Goal: Information Seeking & Learning: Learn about a topic

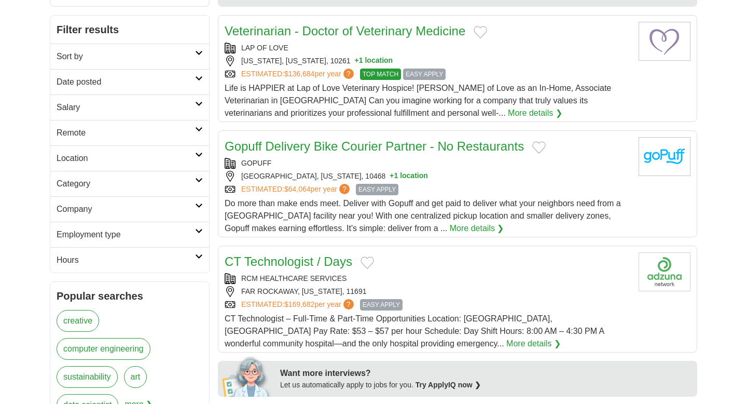
scroll to position [141, 0]
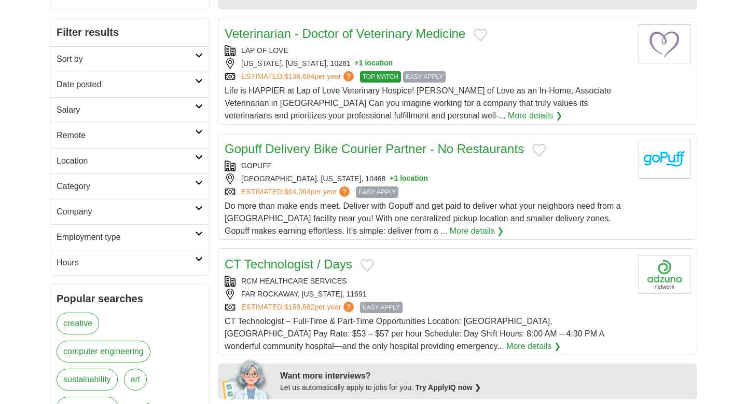
click at [164, 236] on h2 "Employment type" at bounding box center [126, 237] width 139 height 12
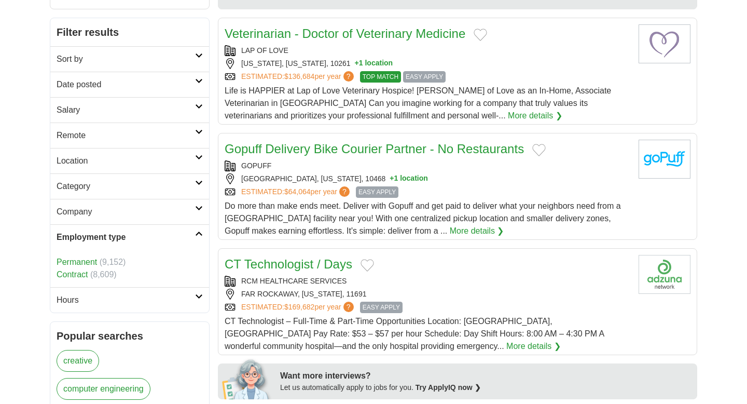
click at [86, 265] on link "Permanent" at bounding box center [77, 261] width 40 height 9
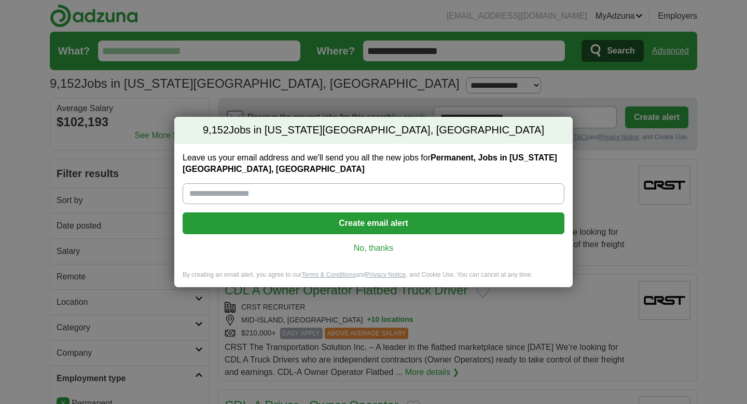
click at [343, 241] on div "Leave us your email address and we'll send you all the new jobs for Permanent, …" at bounding box center [373, 207] width 398 height 127
click at [362, 242] on link "No, thanks" at bounding box center [373, 247] width 365 height 11
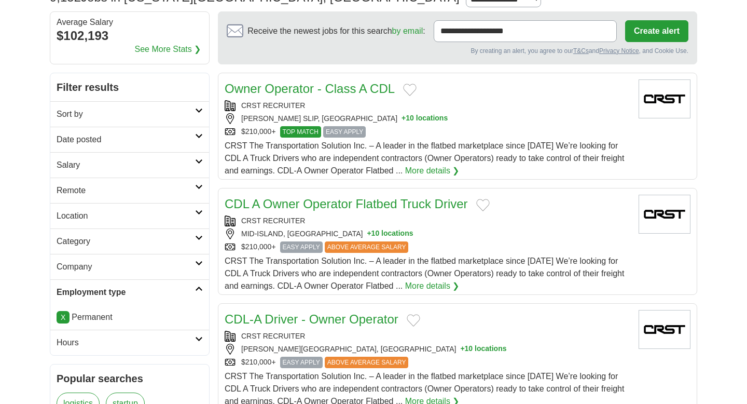
scroll to position [88, 0]
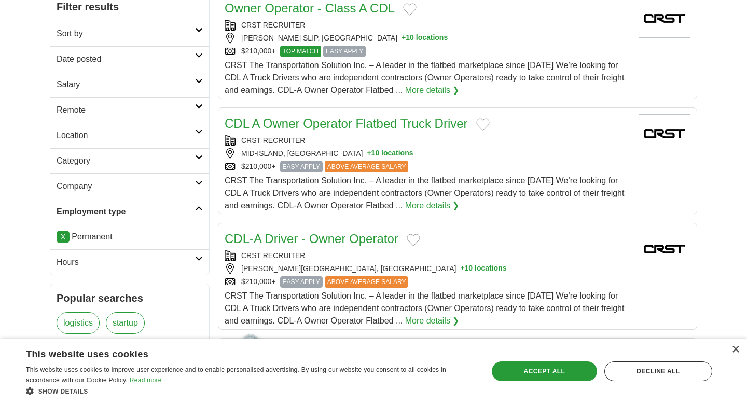
scroll to position [167, 0]
click at [159, 261] on h2 "Hours" at bounding box center [126, 261] width 139 height 12
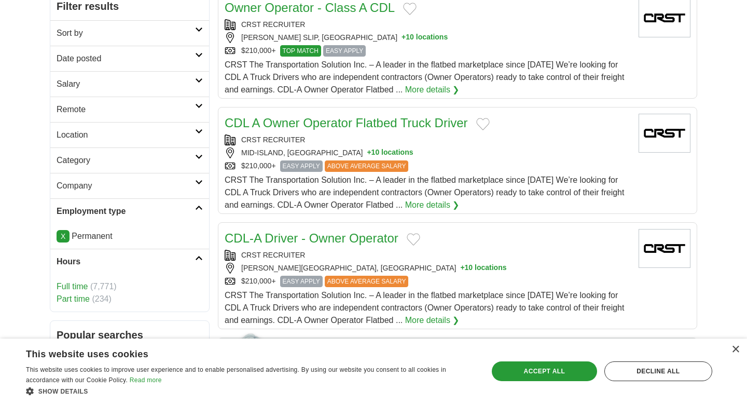
click at [73, 284] on link "Full time" at bounding box center [72, 286] width 31 height 9
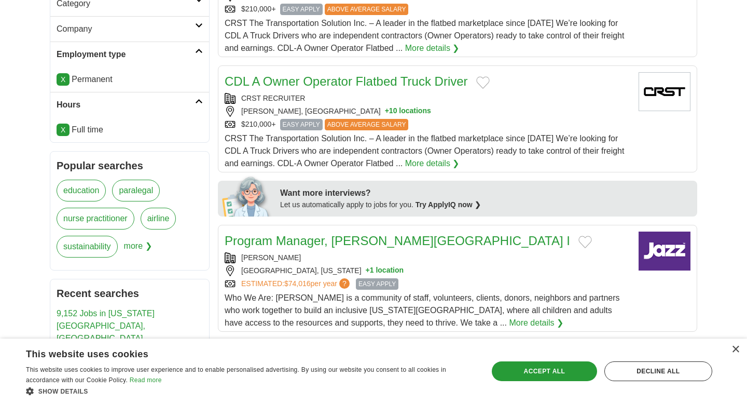
scroll to position [116, 0]
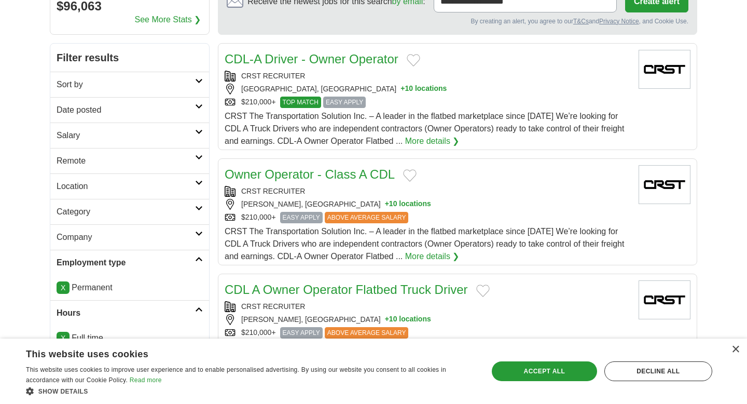
click at [100, 231] on h2 "Company" at bounding box center [126, 237] width 139 height 12
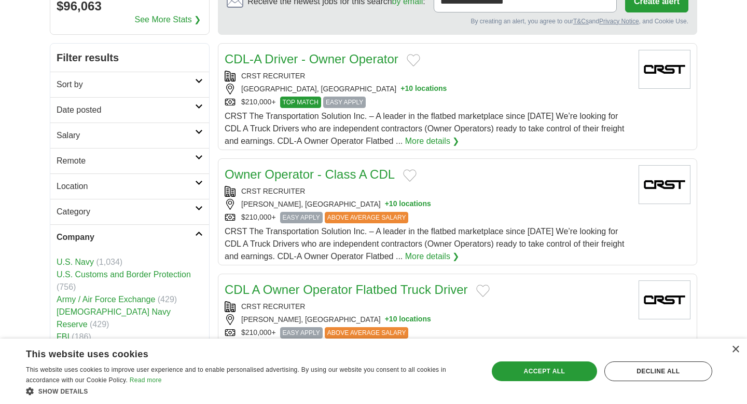
click at [100, 231] on h2 "Company" at bounding box center [126, 237] width 139 height 12
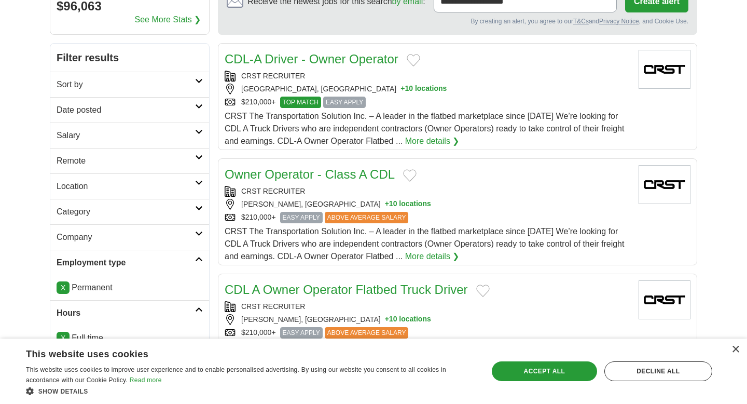
click at [100, 204] on link "Category" at bounding box center [129, 211] width 159 height 25
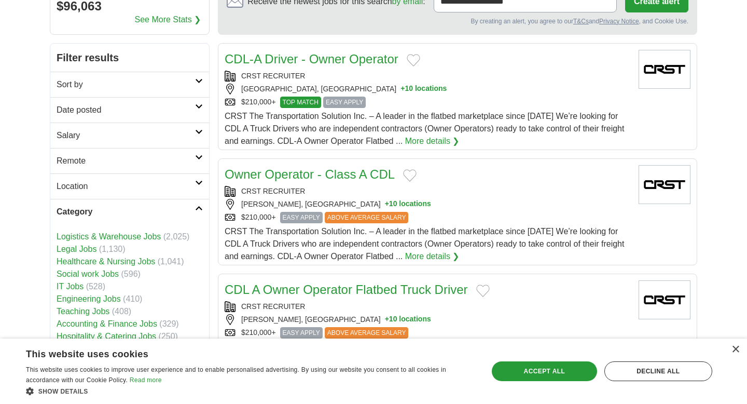
click at [100, 204] on link "Category" at bounding box center [129, 211] width 159 height 25
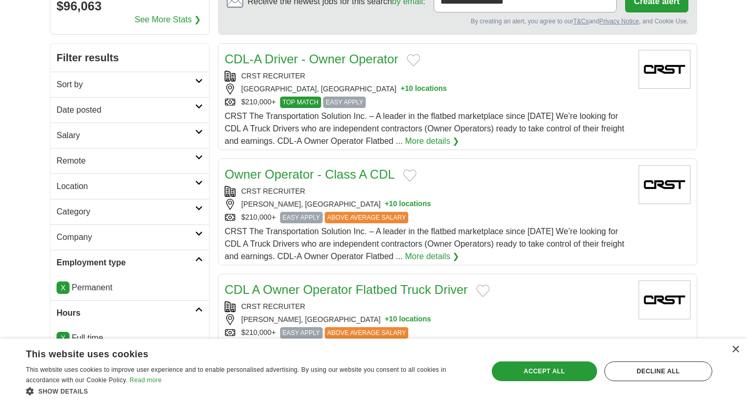
click at [99, 191] on h2 "Location" at bounding box center [126, 186] width 139 height 12
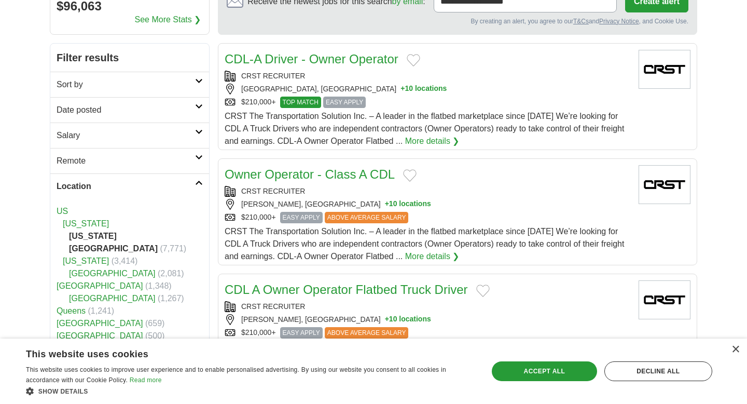
click at [99, 191] on h2 "Location" at bounding box center [126, 186] width 139 height 12
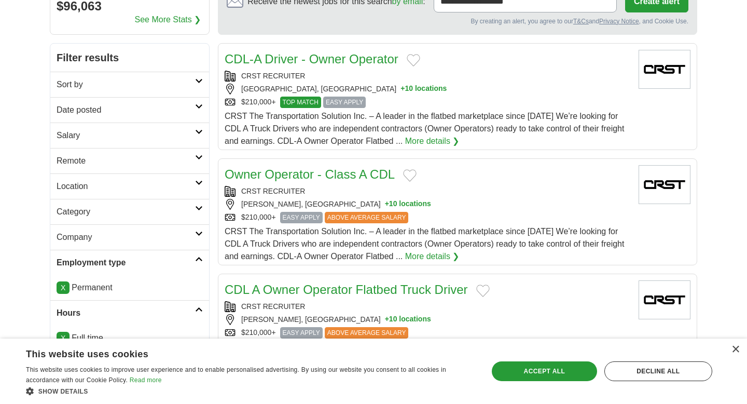
click at [97, 171] on link "Remote" at bounding box center [129, 160] width 159 height 25
click at [97, 166] on h2 "Remote" at bounding box center [126, 161] width 139 height 12
click at [90, 142] on link "Salary" at bounding box center [129, 134] width 159 height 25
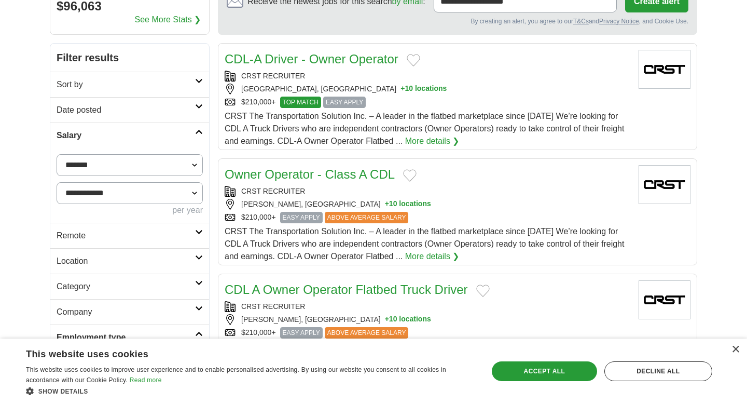
click at [91, 132] on h2 "Salary" at bounding box center [126, 135] width 139 height 12
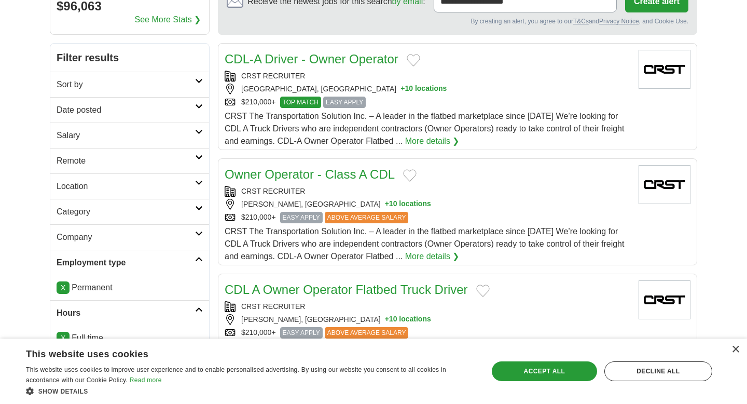
click at [92, 113] on h2 "Date posted" at bounding box center [126, 110] width 139 height 12
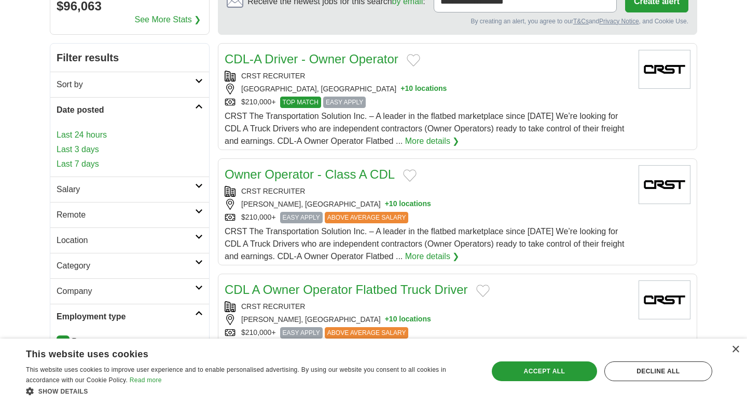
click at [92, 113] on h2 "Date posted" at bounding box center [126, 110] width 139 height 12
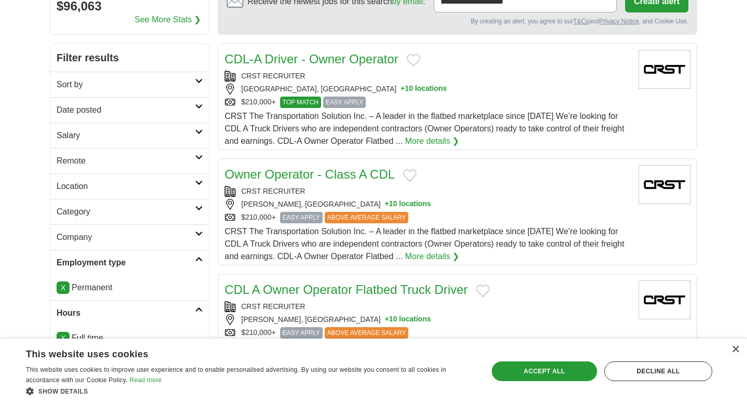
click at [92, 95] on link "Sort by" at bounding box center [129, 84] width 159 height 25
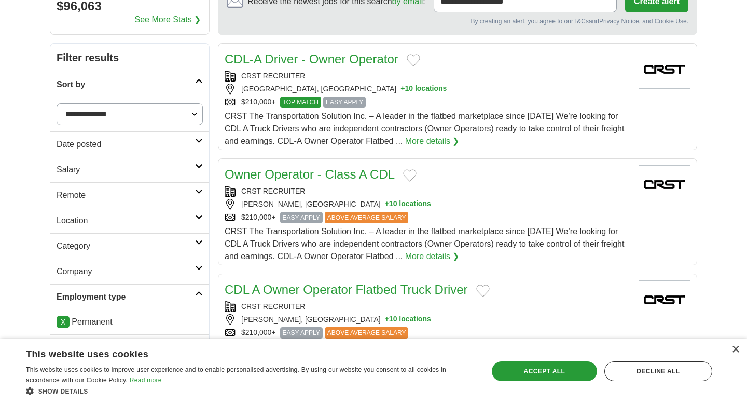
click at [94, 90] on h2 "Sort by" at bounding box center [126, 84] width 139 height 12
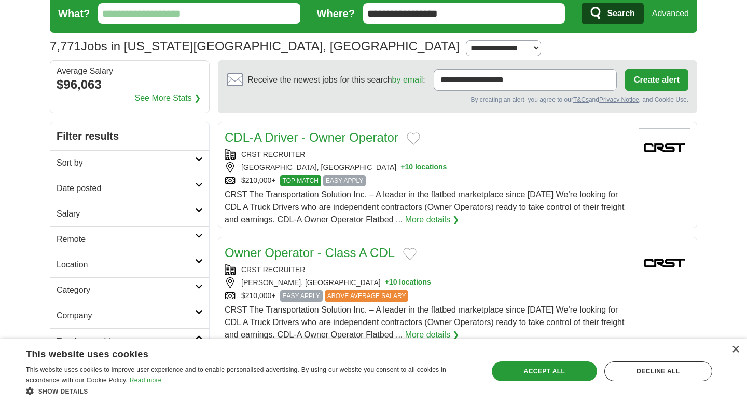
scroll to position [0, 0]
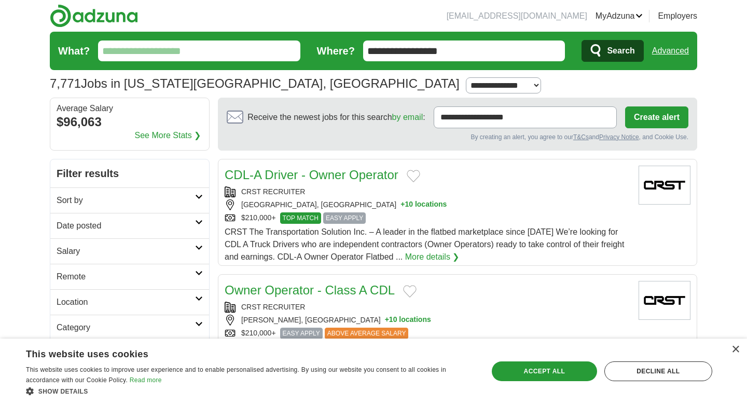
click at [161, 50] on input "What?" at bounding box center [199, 50] width 202 height 21
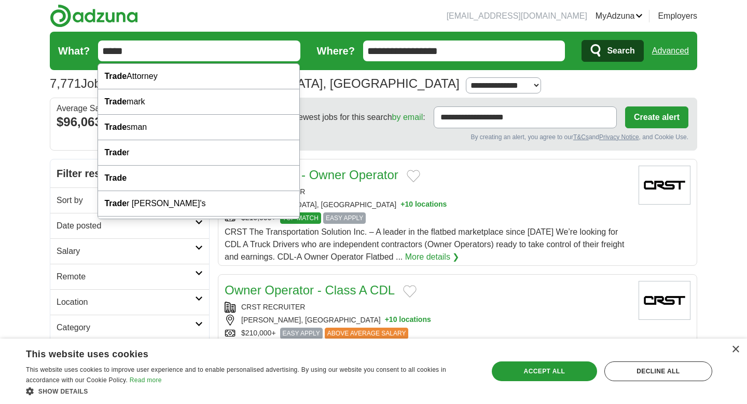
type input "*****"
click at [582, 40] on button "Search" at bounding box center [613, 51] width 62 height 22
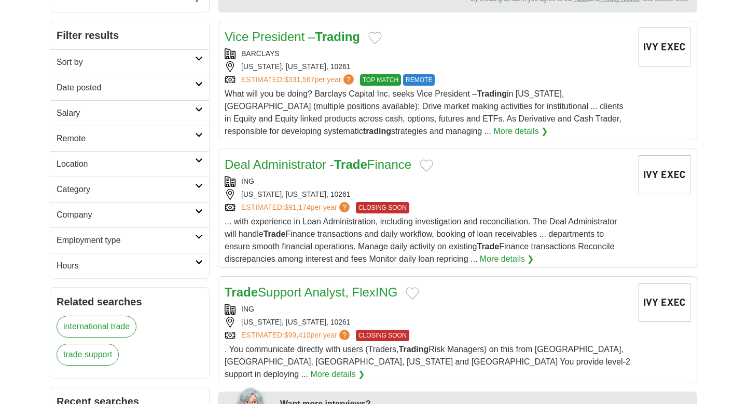
scroll to position [147, 0]
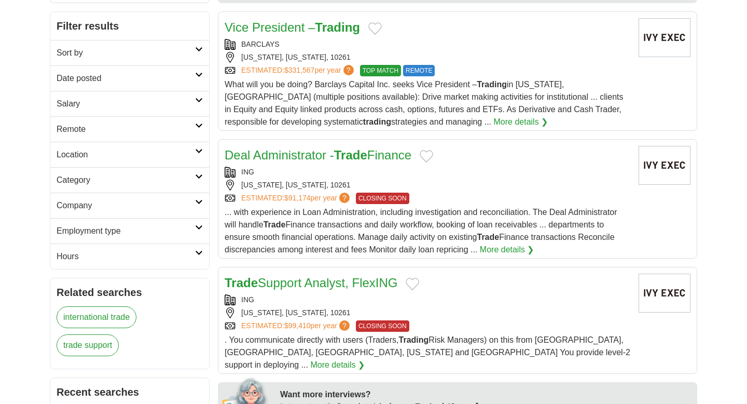
click at [132, 265] on link "Hours" at bounding box center [129, 255] width 159 height 25
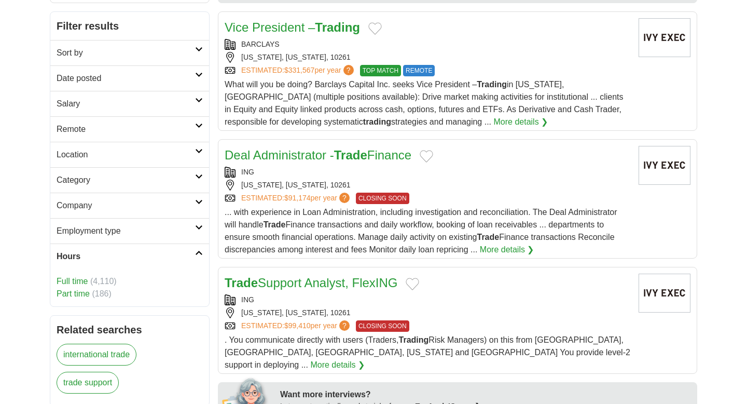
click at [75, 281] on link "Full time" at bounding box center [72, 281] width 31 height 9
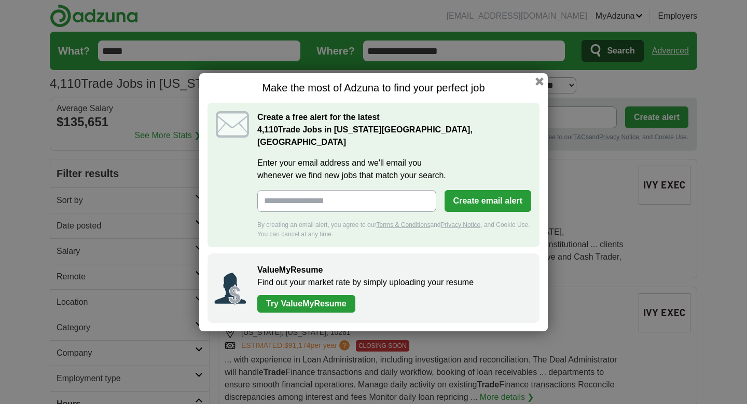
click at [118, 231] on div "Make the most of Adzuna to find your perfect job Create a free alert for the la…" at bounding box center [373, 202] width 747 height 404
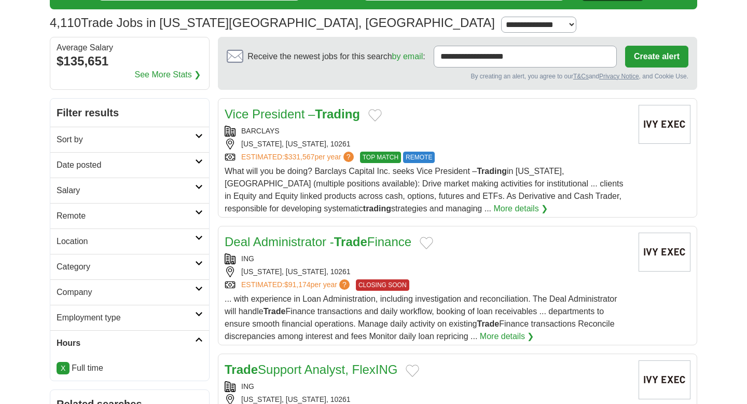
scroll to position [64, 0]
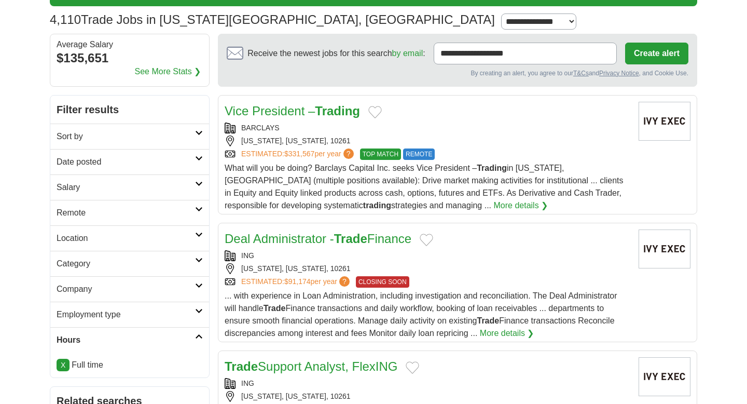
click at [122, 294] on h2 "Company" at bounding box center [126, 289] width 139 height 12
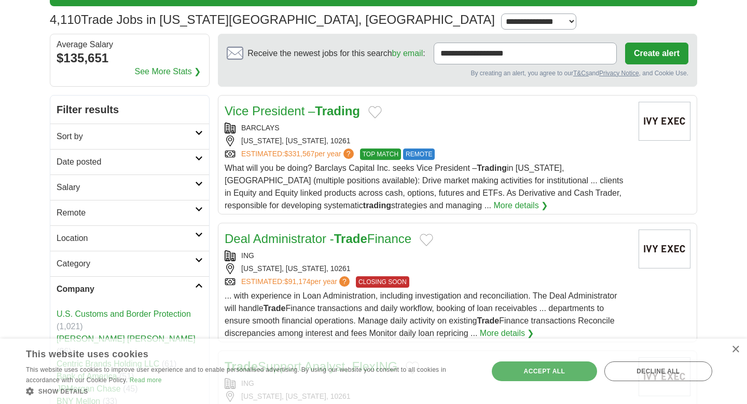
click at [122, 294] on h2 "Company" at bounding box center [126, 289] width 139 height 12
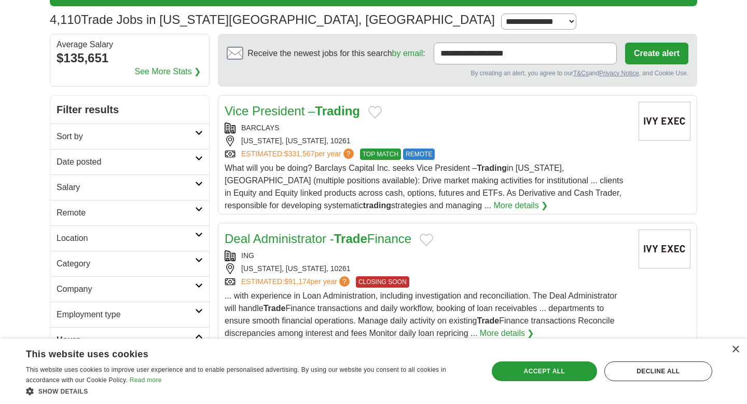
click at [114, 315] on h2 "Employment type" at bounding box center [126, 314] width 139 height 12
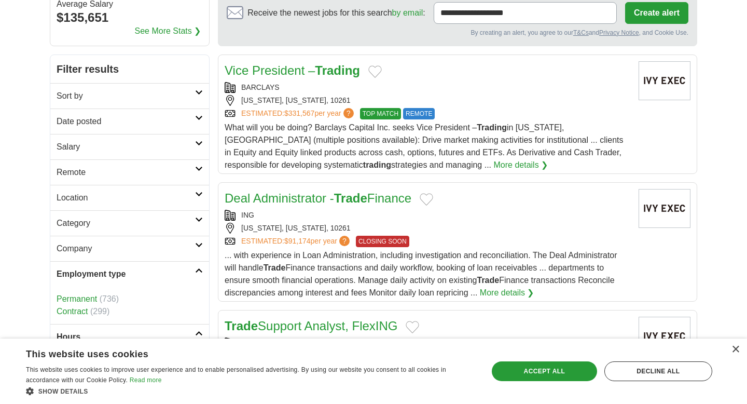
scroll to position [105, 0]
click at [81, 299] on link "Permanent" at bounding box center [77, 298] width 40 height 9
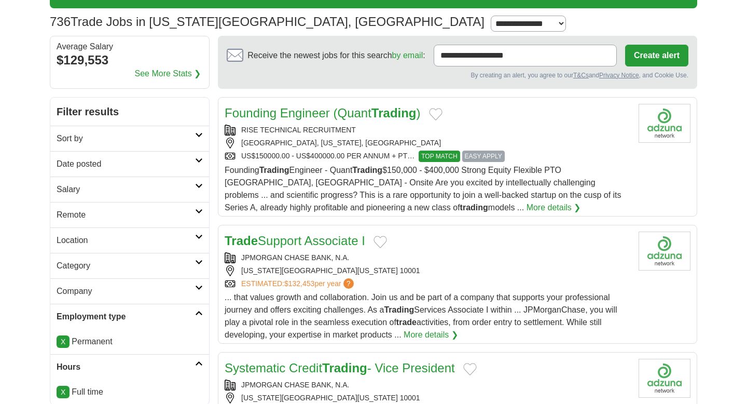
scroll to position [70, 0]
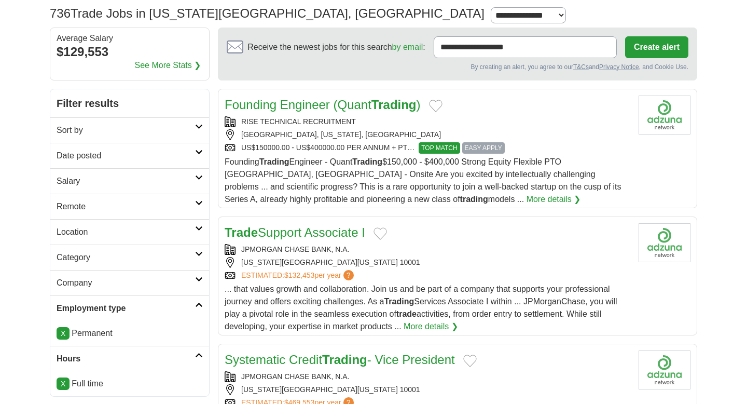
click at [145, 183] on h2 "Salary" at bounding box center [126, 181] width 139 height 12
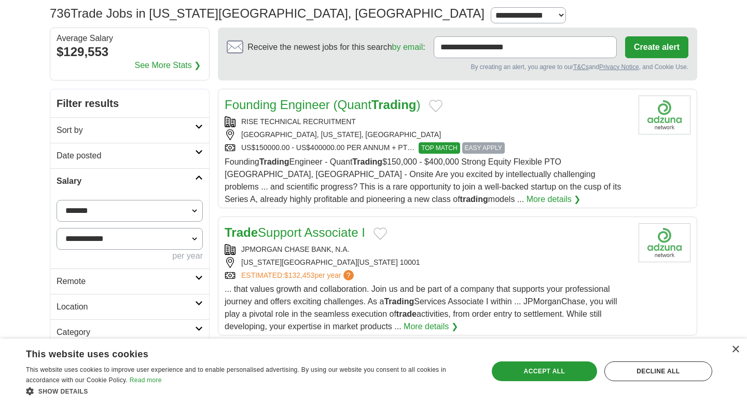
click at [145, 183] on h2 "Salary" at bounding box center [126, 181] width 139 height 12
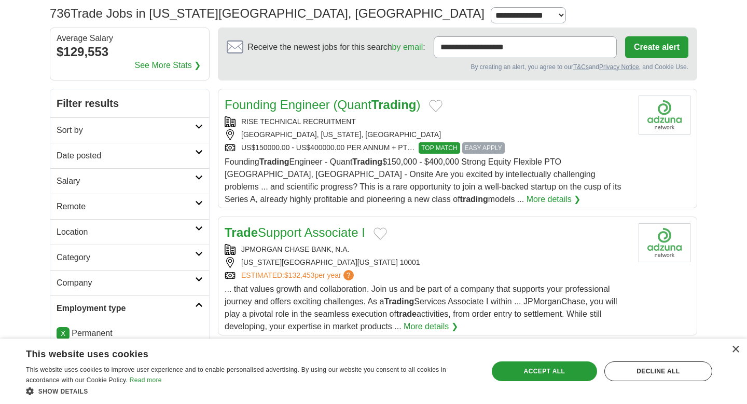
click at [129, 246] on link "Category" at bounding box center [129, 256] width 159 height 25
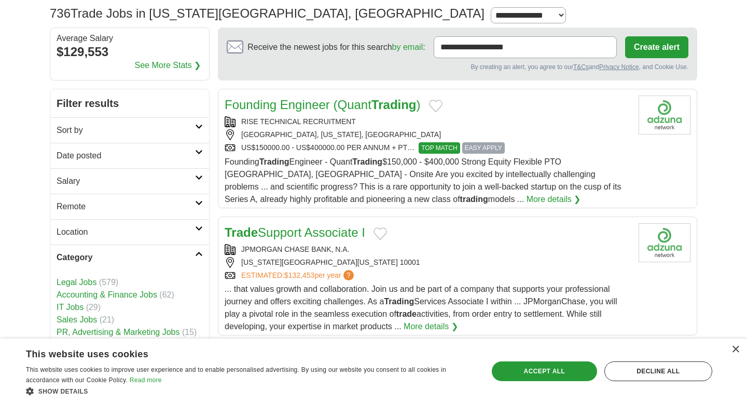
click at [127, 251] on h2 "Category" at bounding box center [126, 257] width 139 height 12
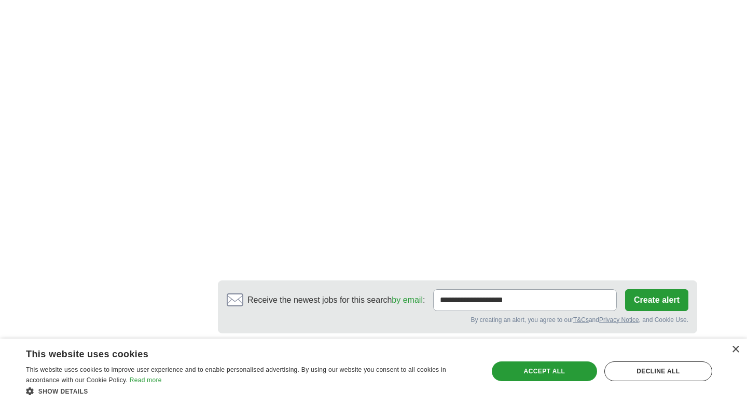
scroll to position [1510, 0]
